Goal: Information Seeking & Learning: Find specific fact

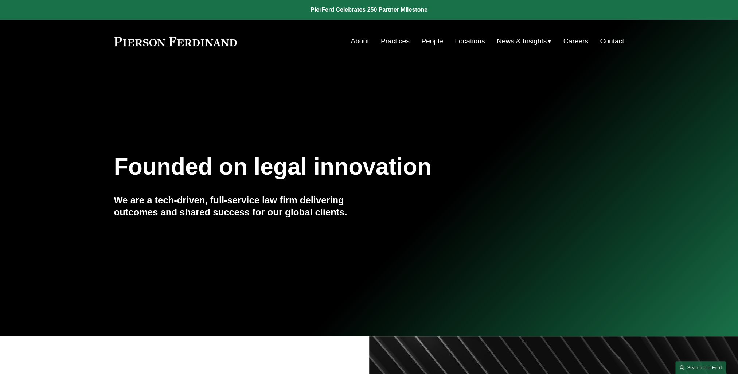
click at [703, 368] on link "Search this site" at bounding box center [700, 367] width 51 height 13
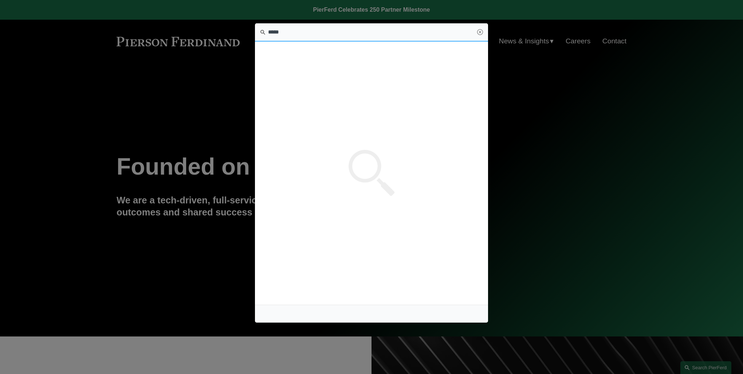
type input "******"
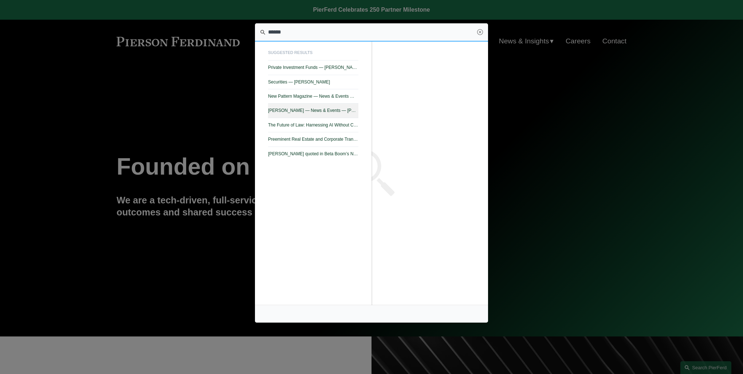
click at [297, 109] on span "James Rosenbluth — News & Events — Pierson Ferdinand LLP" at bounding box center [313, 110] width 90 height 5
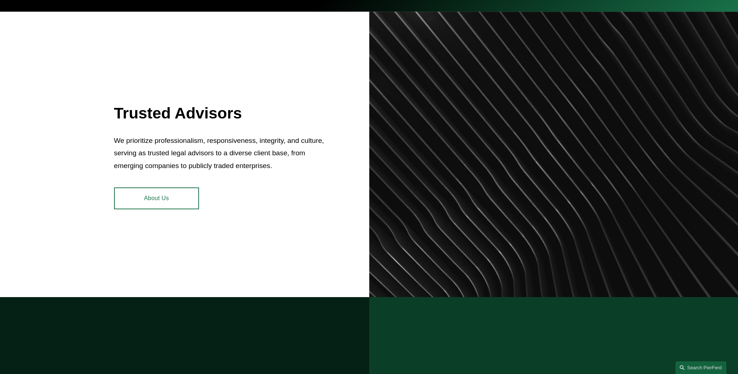
scroll to position [328, 0]
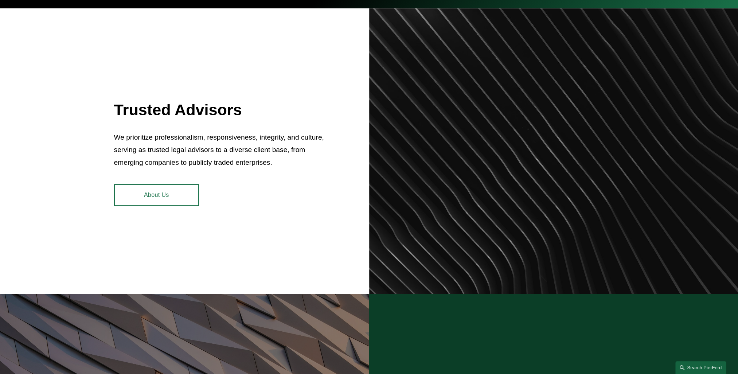
click at [700, 367] on link "Search this site" at bounding box center [700, 367] width 51 height 13
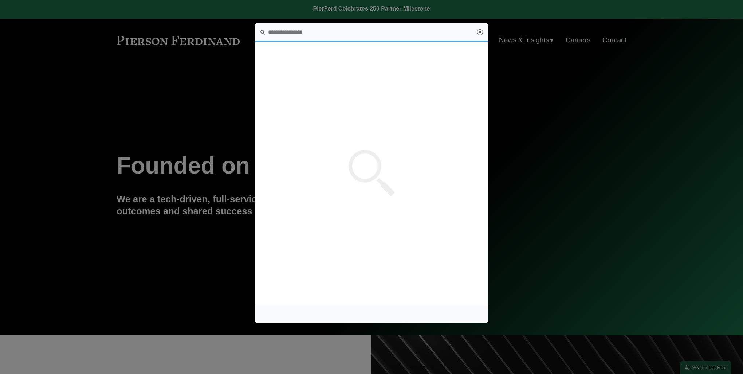
scroll to position [0, 0]
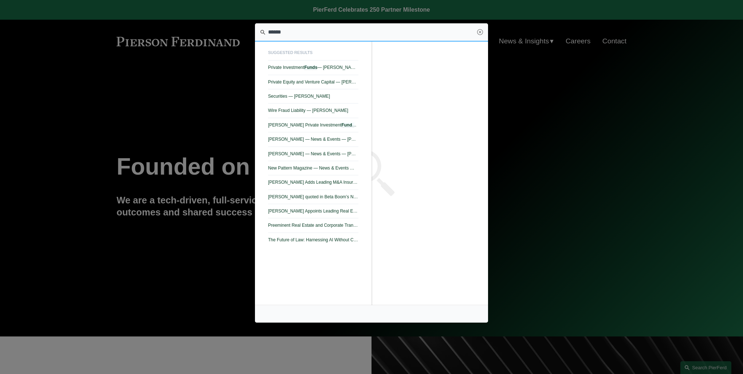
type input "*******"
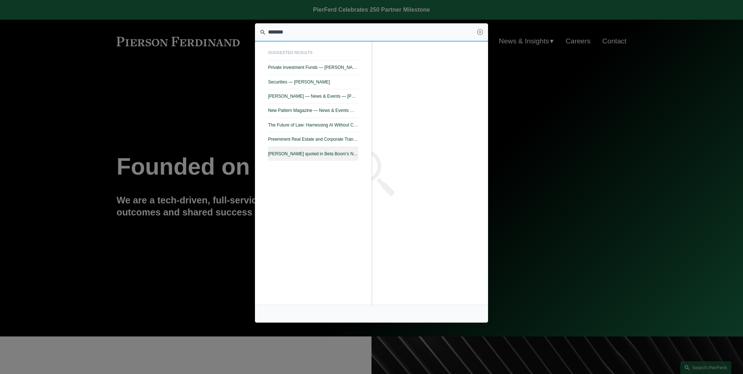
click at [299, 153] on span "James Rosenbluth quoted in Beta Boom’s New Pattern Magazine about startup fundi…" at bounding box center [313, 153] width 90 height 5
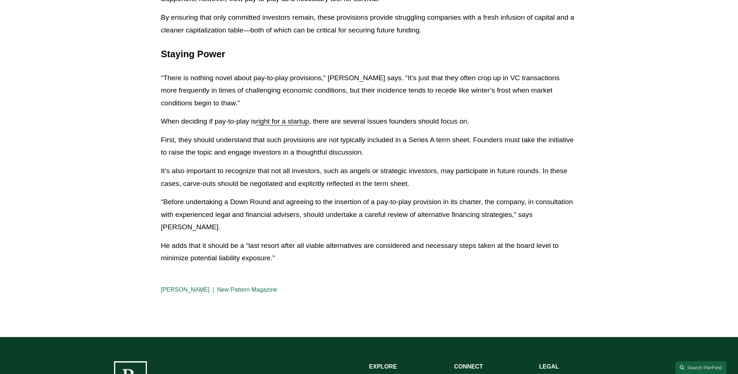
scroll to position [875, 0]
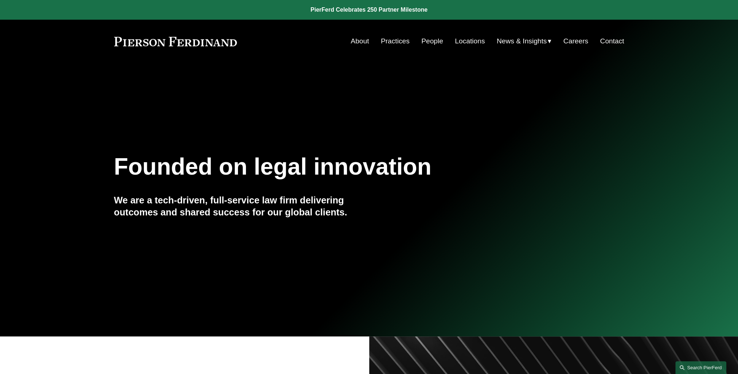
click at [692, 364] on link "Search this site" at bounding box center [700, 367] width 51 height 13
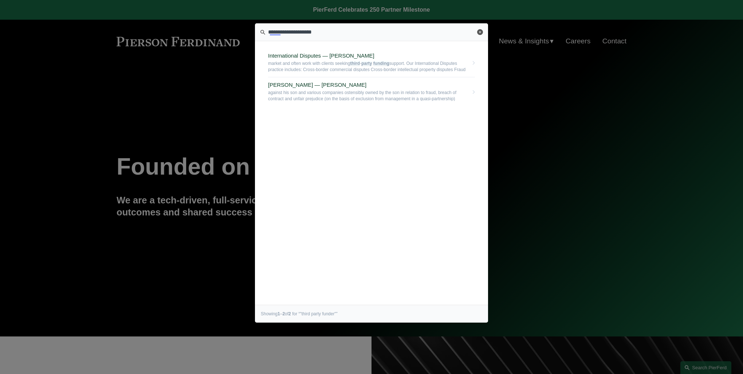
click at [478, 30] on link "Close" at bounding box center [480, 32] width 6 height 6
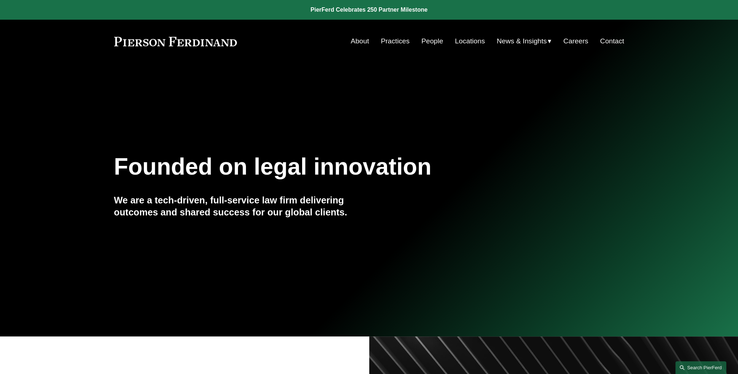
click at [689, 363] on link "Search this site" at bounding box center [700, 367] width 51 height 13
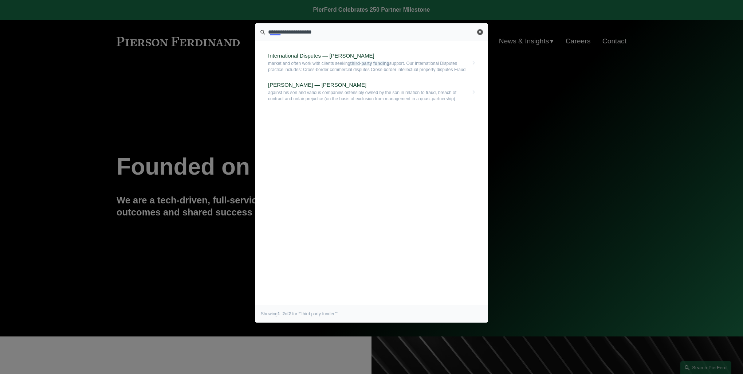
click at [480, 33] on link "Close" at bounding box center [480, 32] width 6 height 6
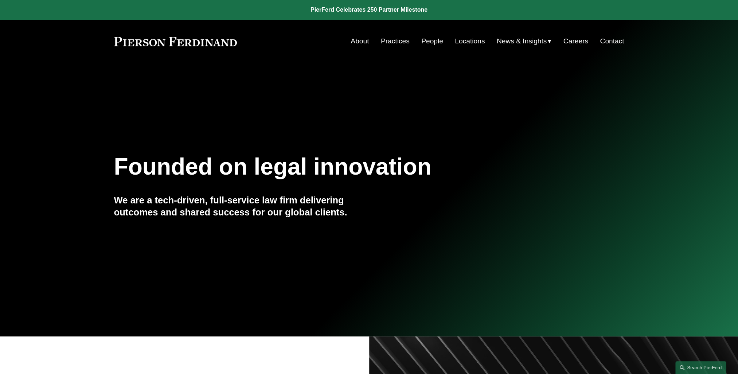
click at [690, 370] on link "Search this site" at bounding box center [700, 367] width 51 height 13
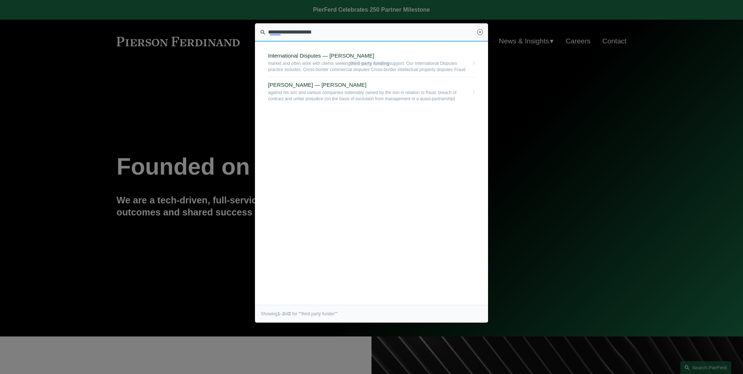
drag, startPoint x: 320, startPoint y: 29, endPoint x: 235, endPoint y: 41, distance: 86.1
type input "********"
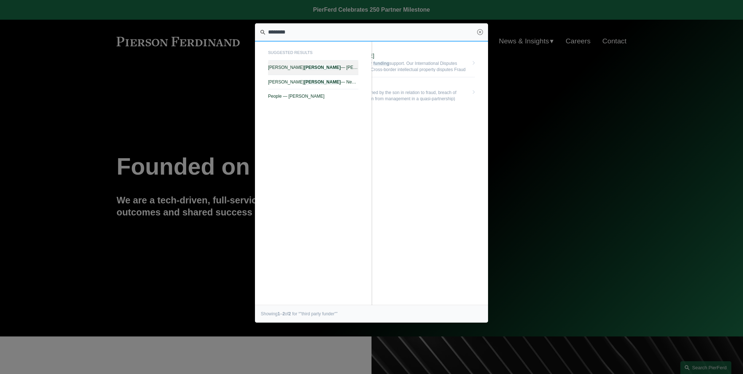
click at [286, 71] on link "[PERSON_NAME] — [PERSON_NAME] LLP" at bounding box center [313, 67] width 90 height 14
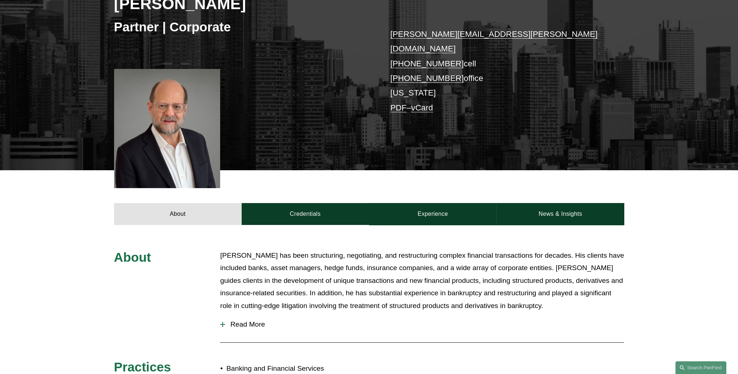
scroll to position [182, 0]
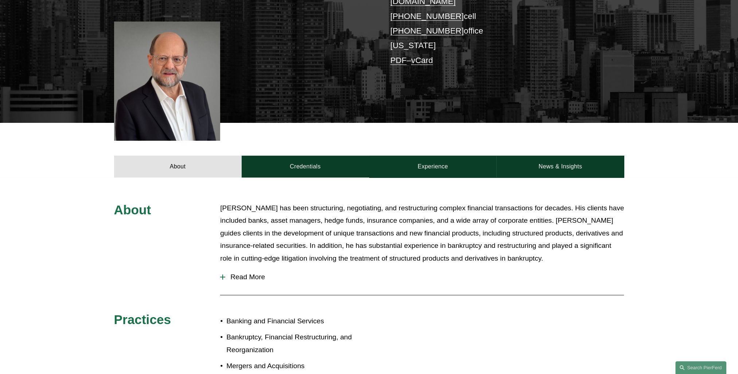
click at [245, 273] on span "Read More" at bounding box center [424, 277] width 399 height 8
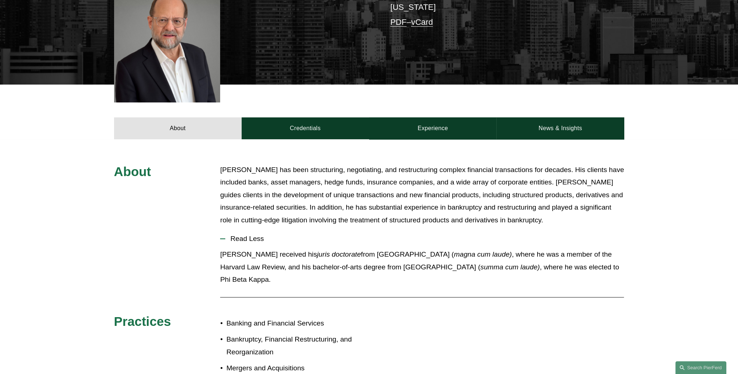
scroll to position [219, 0]
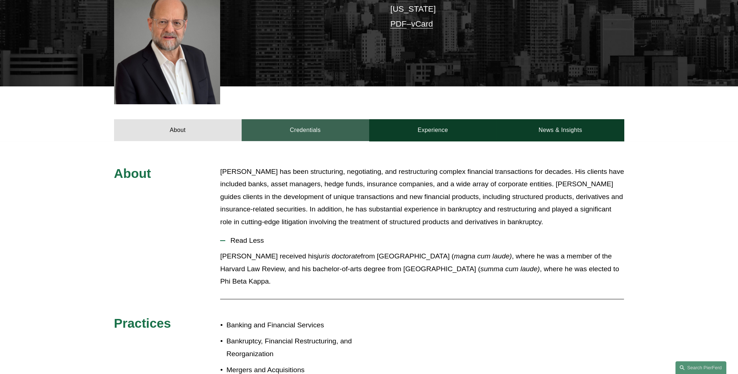
click at [294, 122] on link "Credentials" at bounding box center [306, 130] width 128 height 22
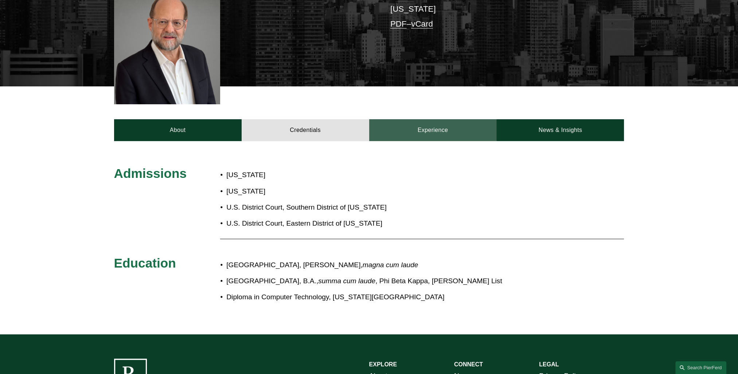
click at [417, 119] on link "Experience" at bounding box center [433, 130] width 128 height 22
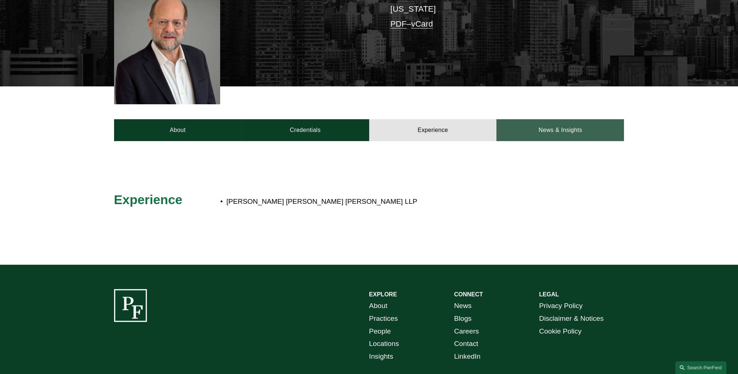
click at [555, 119] on link "News & Insights" at bounding box center [560, 130] width 128 height 22
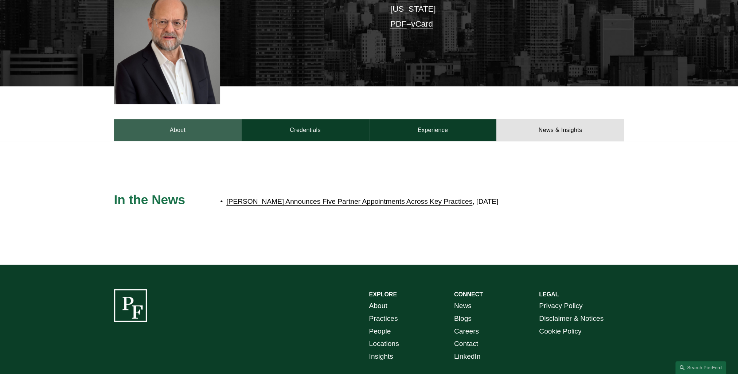
click at [173, 126] on link "About" at bounding box center [178, 130] width 128 height 22
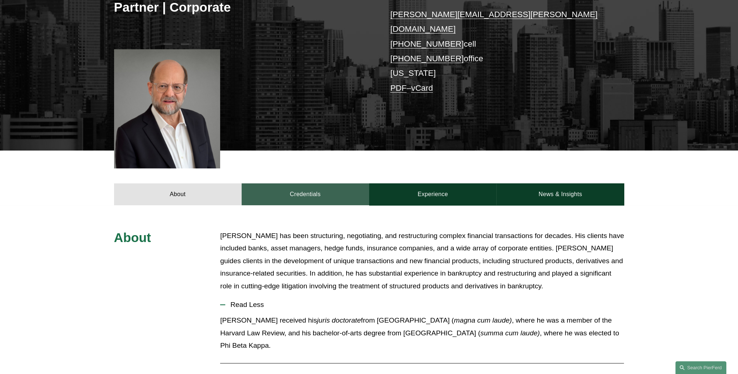
scroll to position [36, 0]
